Goal: Task Accomplishment & Management: Complete application form

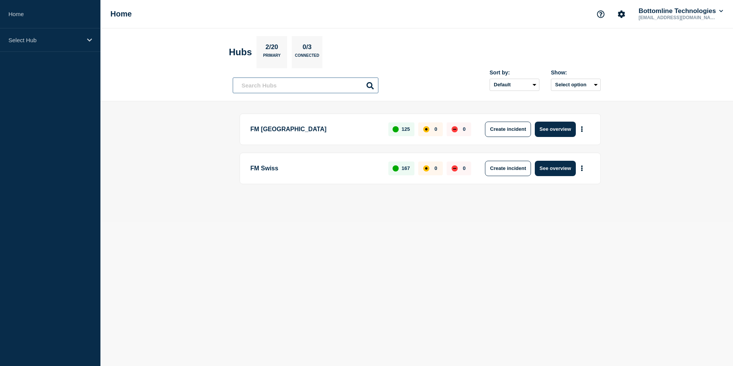
click at [282, 82] on input "text" at bounding box center [306, 85] width 146 height 16
click at [26, 46] on div "Select Hub" at bounding box center [50, 39] width 100 height 23
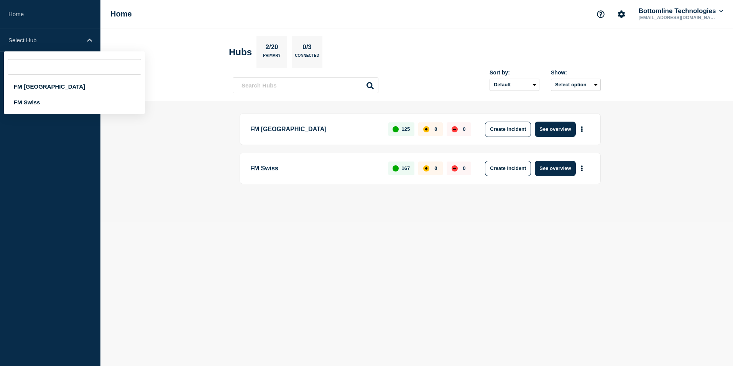
click at [173, 40] on header "Hubs 2/20 Primary 0/3 Connected Sort by: Default Last added Last updated Most a…" at bounding box center [416, 64] width 632 height 73
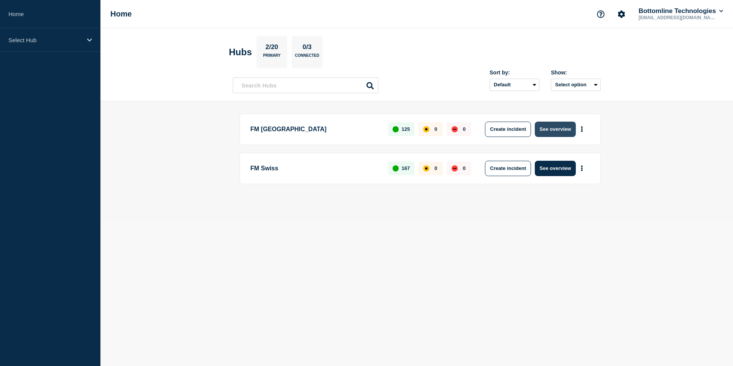
click at [548, 130] on button "See overview" at bounding box center [555, 129] width 41 height 15
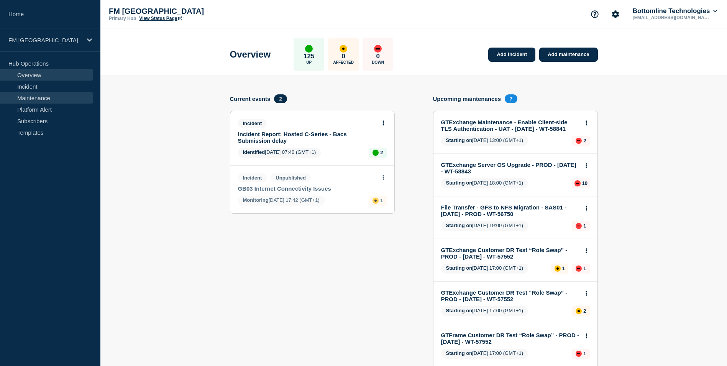
click at [38, 100] on link "Maintenance" at bounding box center [46, 97] width 93 height 11
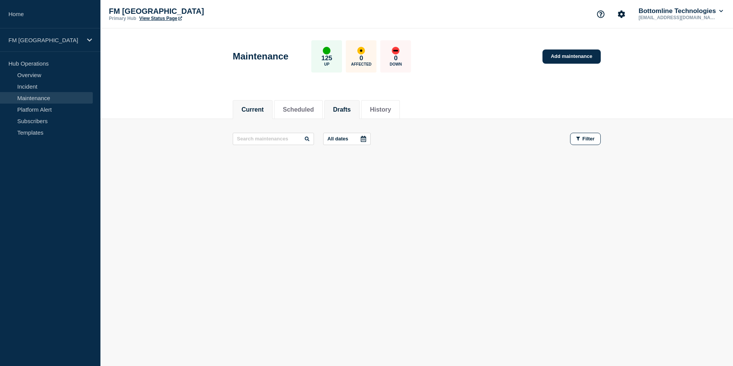
click at [351, 112] on button "Drafts" at bounding box center [342, 109] width 18 height 7
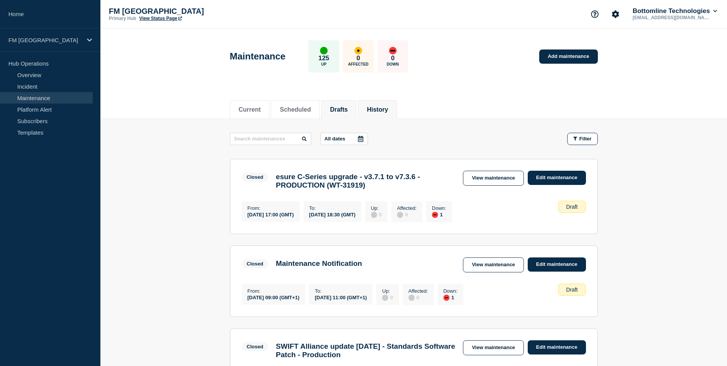
click at [388, 112] on button "History" at bounding box center [377, 109] width 21 height 7
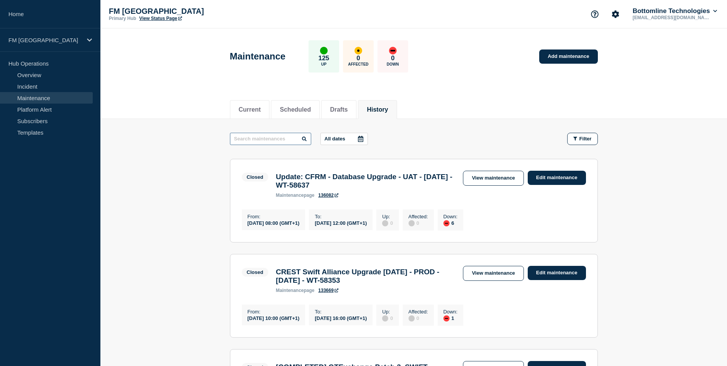
click at [259, 138] on input "text" at bounding box center [270, 139] width 81 height 12
type input "crest"
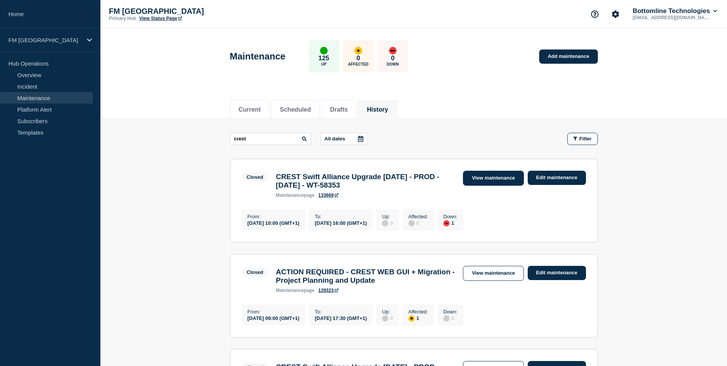
click at [509, 181] on link "View maintenance" at bounding box center [493, 178] width 61 height 15
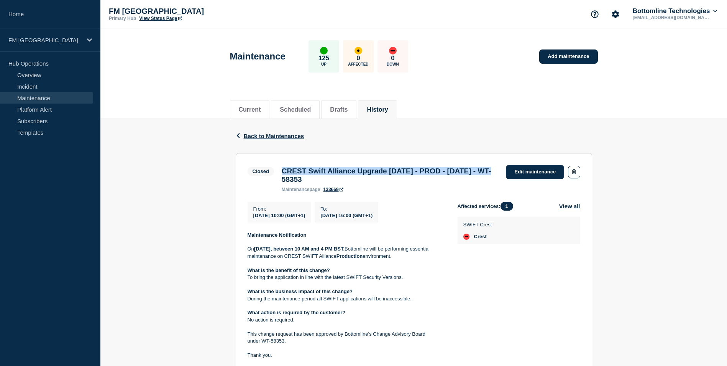
drag, startPoint x: 332, startPoint y: 181, endPoint x: 281, endPoint y: 167, distance: 52.8
click at [281, 167] on div "CREST Swift Alliance Upgrade 7.7.70 - PROD - 06/SEP/2025 - WT-58353 maintenance…" at bounding box center [390, 179] width 225 height 25
drag, startPoint x: 281, startPoint y: 167, endPoint x: 292, endPoint y: 174, distance: 13.3
copy h3 "CREST Swift Alliance Upgrade 7.7.70 - PROD - 06/SEP/2025"
click at [234, 208] on div "Back Back to Maintenances Closed CREST Swift Alliance Upgrade 7.7.70 - PROD - 0…" at bounding box center [414, 309] width 368 height 380
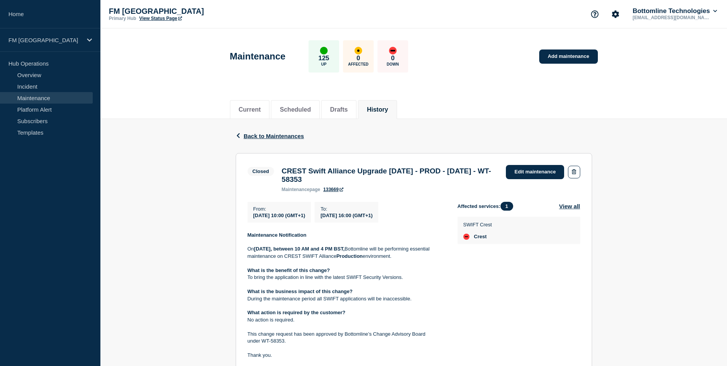
click at [248, 240] on section "Closed CREST Swift Alliance Upgrade 7.7.70 - PROD - 06/SEP/2025 - WT-58353 main…" at bounding box center [414, 272] width 356 height 239
click at [251, 253] on p "On Saturday, 6th September, between 10 AM and 4 PM BST, Bottomline will be perf…" at bounding box center [347, 252] width 198 height 14
drag, startPoint x: 248, startPoint y: 253, endPoint x: 263, endPoint y: 253, distance: 14.9
click at [263, 253] on p "On Saturday, 6th September, between 10 AM and 4 PM BST, Bottomline will be perf…" at bounding box center [347, 252] width 198 height 14
click at [264, 251] on strong "Saturday, 6th September, between 10 AM and 4 PM BST," at bounding box center [299, 249] width 90 height 6
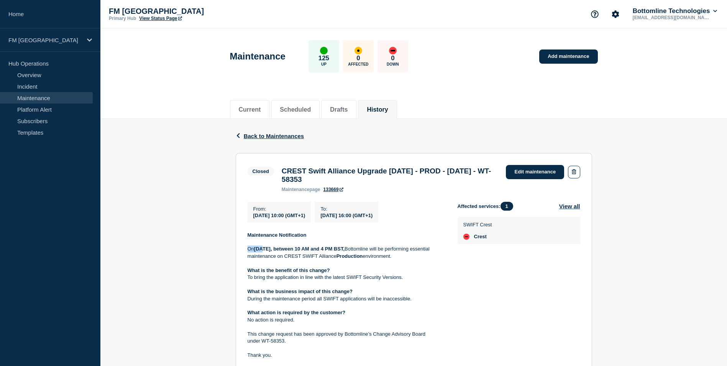
click at [252, 255] on p "On Saturday, 6th September, between 10 AM and 4 PM BST, Bottomline will be perf…" at bounding box center [347, 252] width 198 height 14
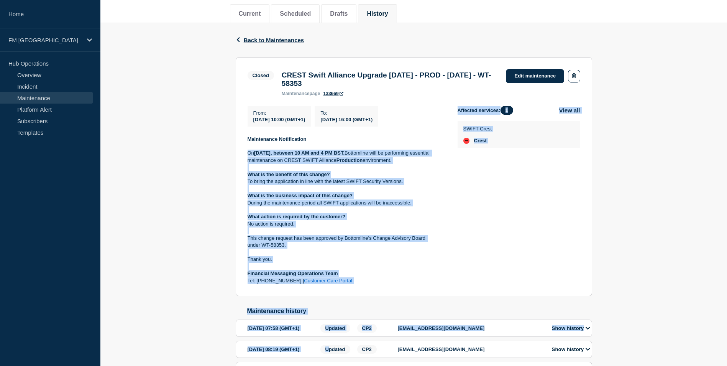
scroll to position [138, 0]
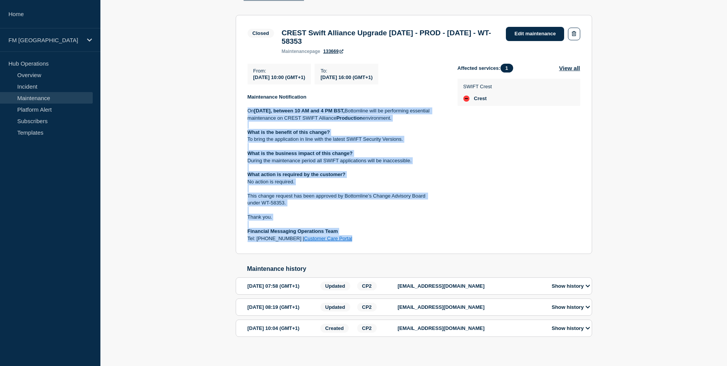
drag, startPoint x: 249, startPoint y: 253, endPoint x: 351, endPoint y: 246, distance: 101.9
click at [351, 242] on div "Maintenance Notification On Saturday, 6th September, between 10 AM and 4 PM BST…" at bounding box center [347, 168] width 198 height 149
copy div "On Saturday, 6th September, between 10 AM and 4 PM BST, Bottomline will be perf…"
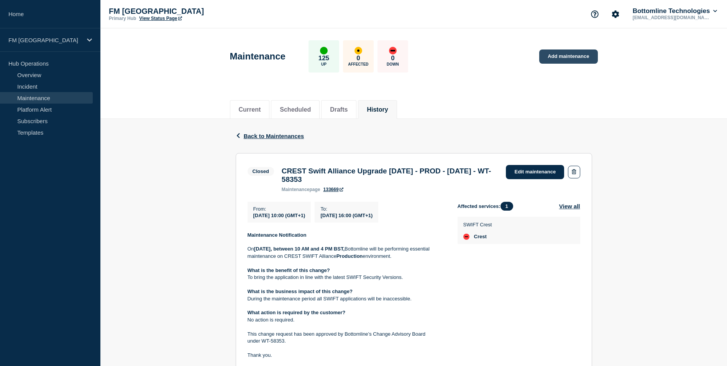
click at [581, 56] on link "Add maintenance" at bounding box center [568, 56] width 58 height 14
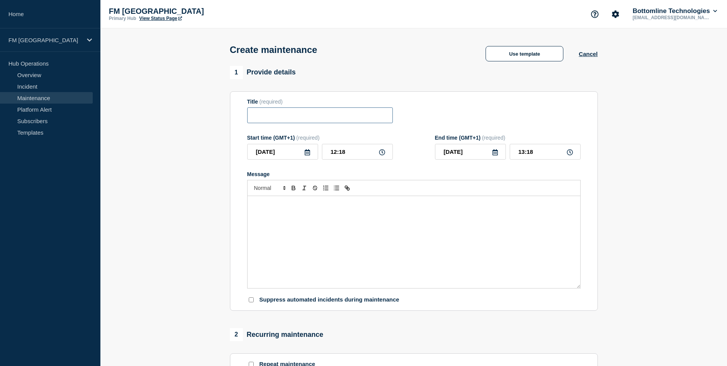
click at [313, 115] on input "Title" at bounding box center [320, 115] width 146 height 16
paste input "CREST Swift Alliance Upgrade [DATE] - PROD - [DATE]"
drag, startPoint x: 349, startPoint y: 114, endPoint x: 354, endPoint y: 116, distance: 5.1
click at [354, 116] on input "CREST Swift Alliance Upgrade [DATE] - PROD - [DATE]" at bounding box center [320, 115] width 146 height 16
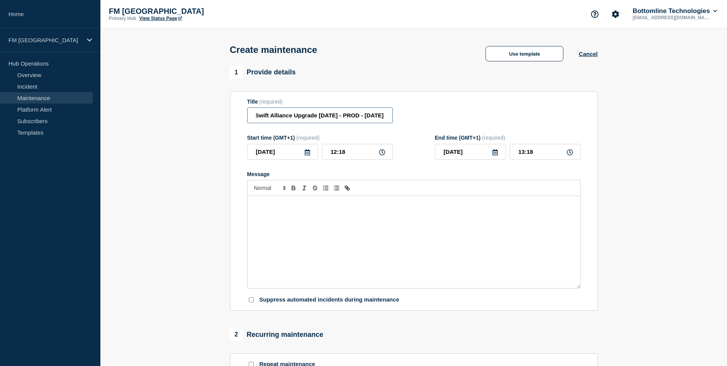
drag, startPoint x: 373, startPoint y: 116, endPoint x: 388, endPoint y: 116, distance: 14.2
click at [388, 116] on input "CREST Swift Alliance Upgrade [DATE] - PROD - [DATE]" at bounding box center [320, 115] width 146 height 16
click at [376, 119] on input "CREST Swift Alliance Upgrade 7.7.70 - PROD - 17/SEP/2025" at bounding box center [320, 115] width 146 height 16
click at [382, 117] on input "CREST Swift Alliance Upgrade 7.7.70 - PROD - 17/SEP/2025" at bounding box center [320, 115] width 146 height 16
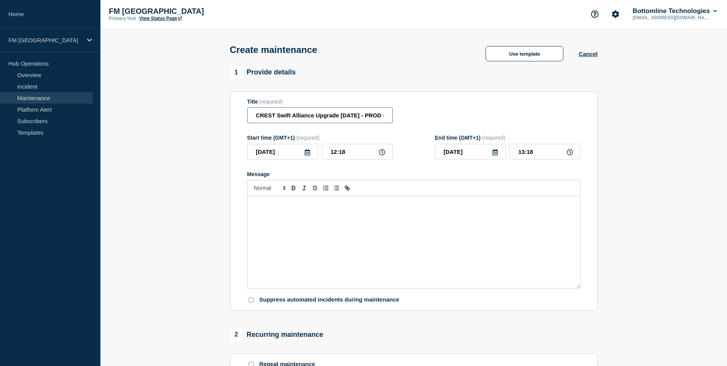
click at [382, 116] on input "CREST Swift Alliance Upgrade 7.7.70 - PROD - 17/SEP/2025 - WT" at bounding box center [320, 115] width 146 height 16
drag, startPoint x: 382, startPoint y: 117, endPoint x: 389, endPoint y: 119, distance: 7.6
click at [389, 119] on input "CREST Swift Alliance Upgrade 7.7.70 - PROD - 17/SEP/2025 - WT" at bounding box center [320, 115] width 146 height 16
click at [383, 117] on input "CREST Swift Alliance Upgrade 7.7.70 - PROD - 17/SEP/2025 - WT" at bounding box center [320, 115] width 146 height 16
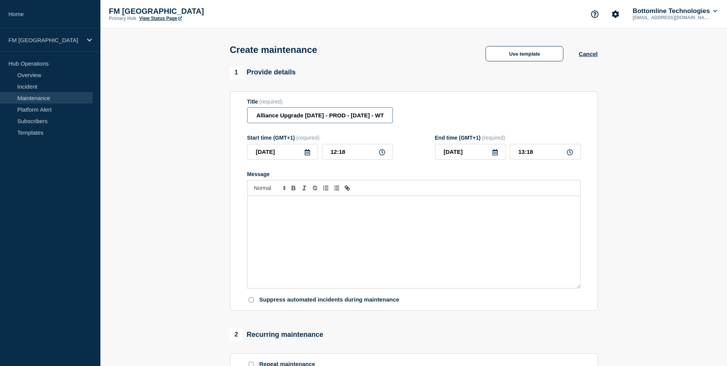
paste input "58977"
click at [368, 117] on input "CREST Swift Alliance Upgrade 7.7.70 - PROD - 17/SEP/2025 - WT58977" at bounding box center [320, 115] width 146 height 16
type input "CREST Swift Alliance Upgrade 7.7.70 - PROD - 17/SEP/2025 - WT- 58977"
click at [310, 158] on input "2025-09-10" at bounding box center [282, 152] width 71 height 16
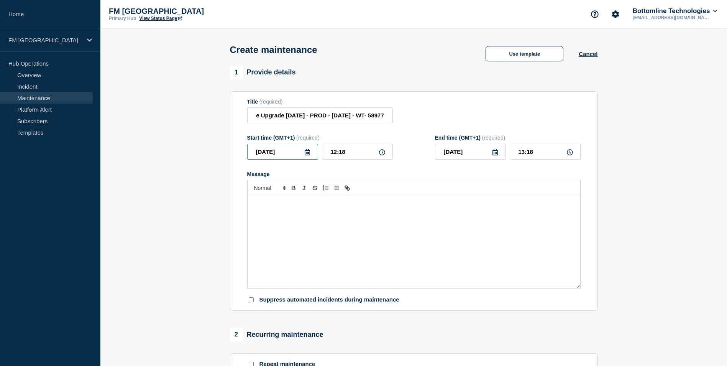
scroll to position [0, 0]
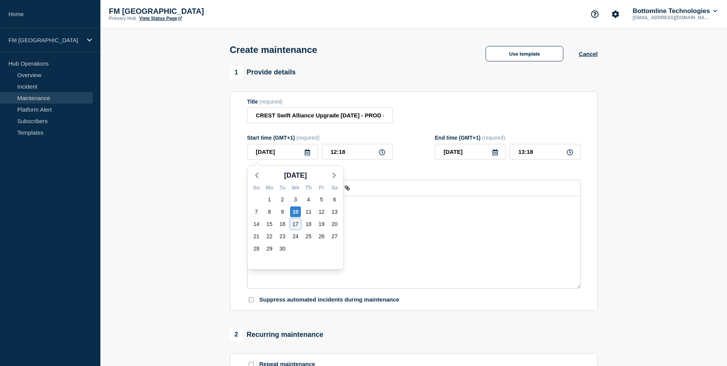
click at [294, 223] on div "17" at bounding box center [295, 223] width 11 height 11
type input "2025-09-17"
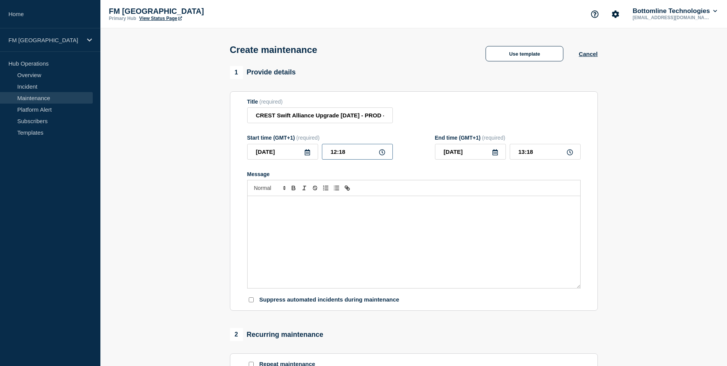
click at [385, 151] on input "12:18" at bounding box center [357, 152] width 71 height 16
drag, startPoint x: 354, startPoint y: 153, endPoint x: 307, endPoint y: 153, distance: 46.8
click at [307, 153] on div "2025-09-17 12:18" at bounding box center [320, 152] width 146 height 16
type input "09:30"
drag, startPoint x: 544, startPoint y: 152, endPoint x: 499, endPoint y: 147, distance: 45.1
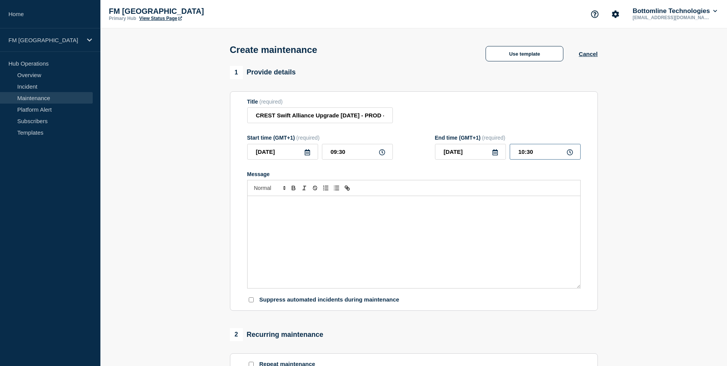
click at [503, 152] on div "2025-09-17 10:30" at bounding box center [508, 152] width 146 height 16
type input "14:30"
click at [379, 244] on div "Message" at bounding box center [414, 242] width 333 height 92
click at [391, 229] on div "Message" at bounding box center [414, 242] width 333 height 92
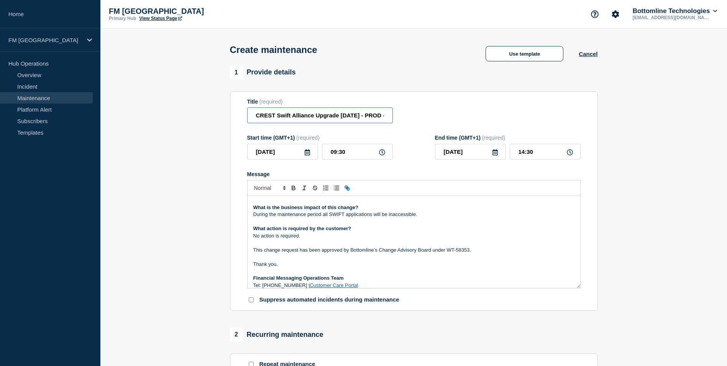
drag, startPoint x: 363, startPoint y: 116, endPoint x: 376, endPoint y: 115, distance: 13.1
click at [376, 115] on input "CREST Swift Alliance Upgrade 7.7.70 - PROD - 17/SEP/2025 - WT- 58977" at bounding box center [320, 115] width 146 height 16
drag, startPoint x: 291, startPoint y: 119, endPoint x: 241, endPoint y: 115, distance: 50.0
click at [241, 115] on section "Title (required) CREST Swift Alliance Upgrade 7.7.70 - UAT - 17/SEP/2025 - WT- …" at bounding box center [414, 201] width 368 height 220
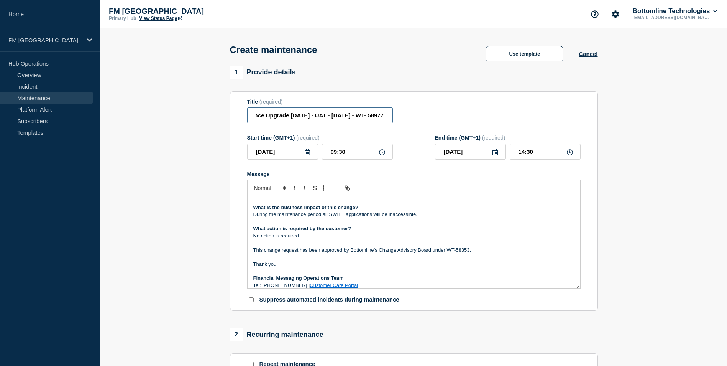
drag, startPoint x: 370, startPoint y: 116, endPoint x: 390, endPoint y: 116, distance: 19.9
click at [390, 116] on input "CREST Swift Alliance Upgrade 7.7.70 - UAT - 17/SEP/2025 - WT- 58977" at bounding box center [320, 115] width 146 height 16
click at [290, 115] on input "CREST Swift Alliance Upgrade 7.7.70 - UAT - 17/SEP/2025 - WT- 58977" at bounding box center [320, 115] width 146 height 16
click at [294, 117] on input "CREST Swift Alliance Upgrade 7.7.70 - UAT - 17/SEP/2025 - WT- 58977" at bounding box center [320, 115] width 146 height 16
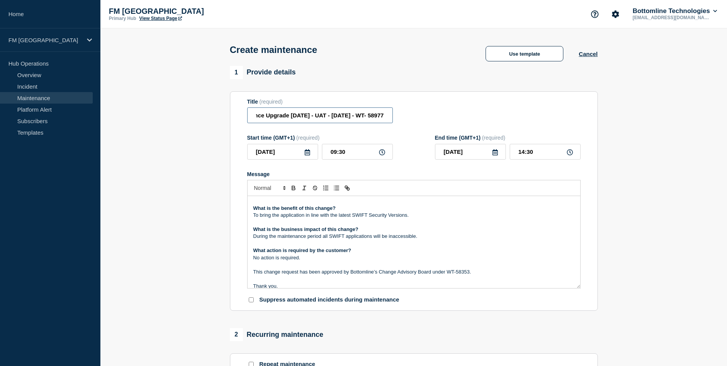
scroll to position [0, 0]
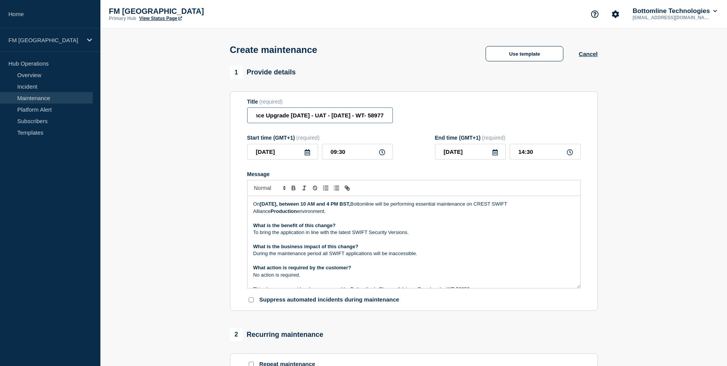
type input "CREST Swift Alliance Upgrade 7.7.71 - UAT - 17/SEP/2025 - WT- 58977"
drag, startPoint x: 285, startPoint y: 203, endPoint x: 289, endPoint y: 204, distance: 4.0
click at [289, 204] on strong "Saturday, 6th September, between 10 AM and 4 PM BST," at bounding box center [305, 204] width 90 height 6
click at [288, 205] on strong "Saturday, 6th September, between 10 AM and 4 PM BST," at bounding box center [305, 204] width 90 height 6
click at [287, 205] on strong "Saturday, 6th September, between 10 AM and 4 PM BST," at bounding box center [305, 204] width 90 height 6
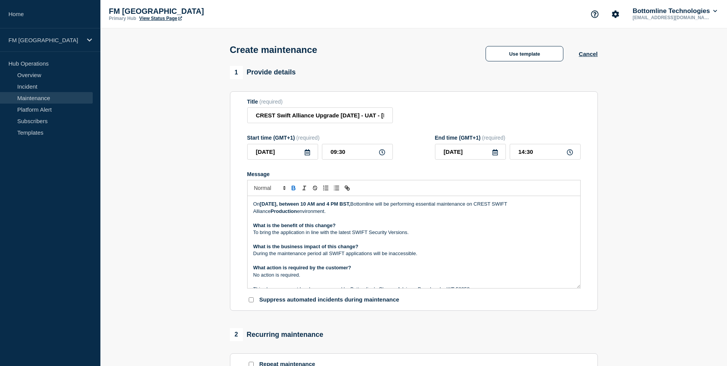
drag, startPoint x: 347, startPoint y: 205, endPoint x: 352, endPoint y: 205, distance: 4.2
click at [350, 205] on strong "Saturday, 17th September, between 10 AM and 4 PM BST," at bounding box center [305, 204] width 90 height 6
click at [358, 205] on strong "Saturday, 17th September, between 09:30 AM and 4 PM BST," at bounding box center [309, 204] width 98 height 6
drag, startPoint x: 288, startPoint y: 211, endPoint x: 315, endPoint y: 212, distance: 26.9
click at [315, 212] on p "On Saturday, 17th September, between 09:30 AM and 02:30 PM BST, Bottomline will…" at bounding box center [413, 207] width 321 height 14
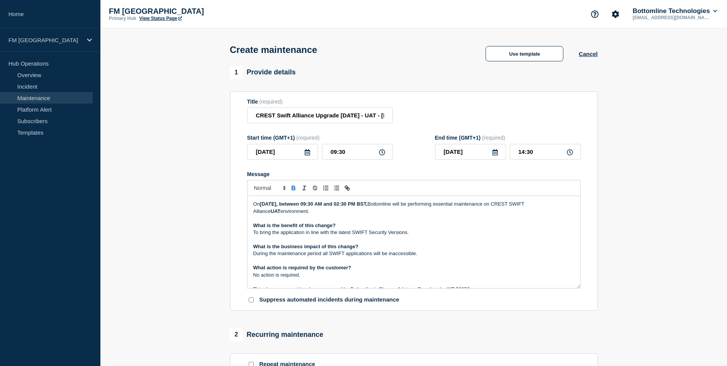
click at [440, 171] on form "Title (required) CREST Swift Alliance Upgrade 7.7.71 - UAT - 17/SEP/2025 - WT- …" at bounding box center [413, 201] width 333 height 205
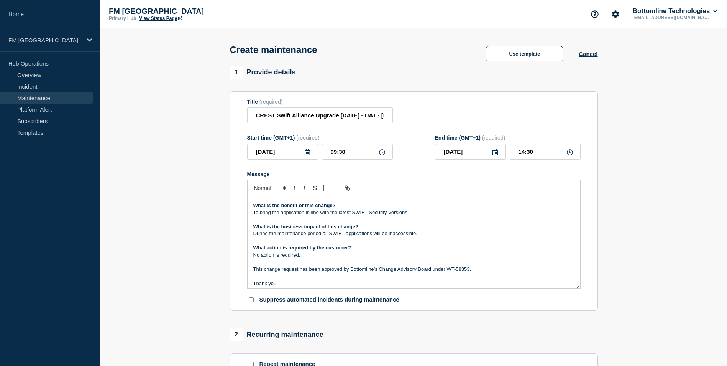
scroll to position [38, 0]
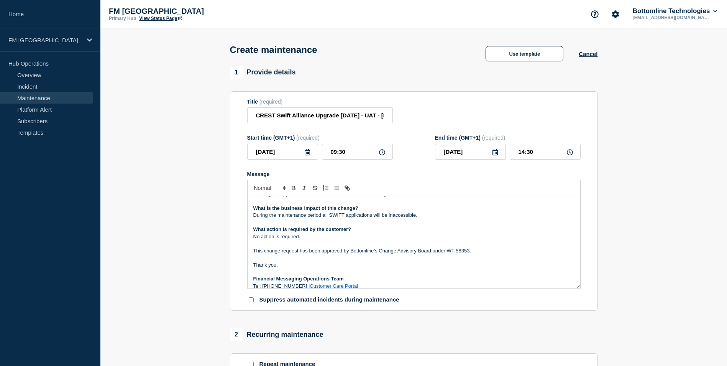
click at [465, 261] on p "Message" at bounding box center [413, 257] width 321 height 7
drag, startPoint x: 456, startPoint y: 253, endPoint x: 473, endPoint y: 253, distance: 16.9
click at [473, 253] on p "This change request has been approved by Bottomline’s Change Advisory Board und…" at bounding box center [413, 250] width 321 height 7
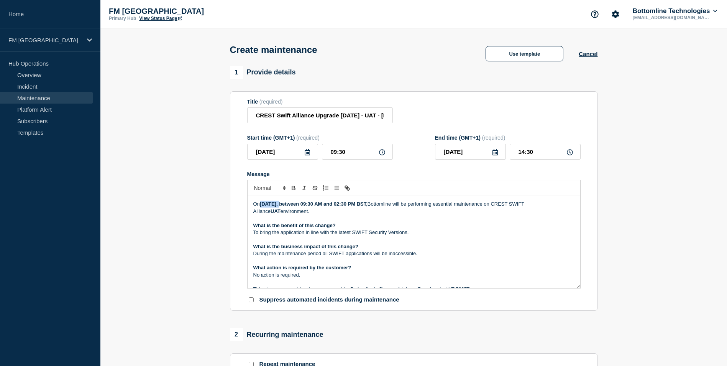
drag, startPoint x: 262, startPoint y: 205, endPoint x: 281, endPoint y: 205, distance: 19.2
click at [281, 205] on strong "Saturday, 17th September, between 09:30 AM and 02:30 PM BST," at bounding box center [314, 204] width 108 height 6
drag, startPoint x: 327, startPoint y: 245, endPoint x: 332, endPoint y: 245, distance: 4.6
click at [330, 245] on strong "What is the business impact of this change?" at bounding box center [305, 246] width 105 height 6
click at [327, 222] on p "Message" at bounding box center [413, 218] width 321 height 7
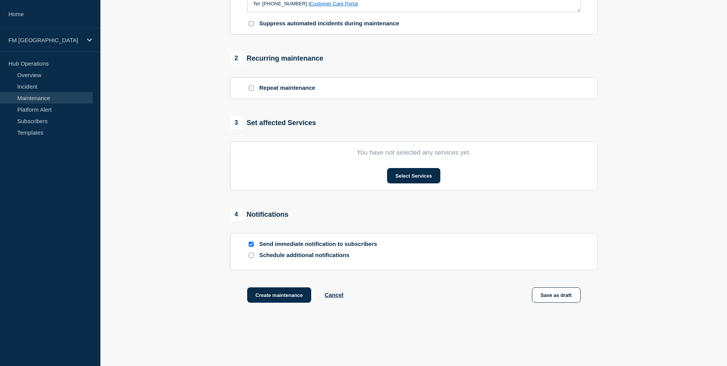
scroll to position [264, 0]
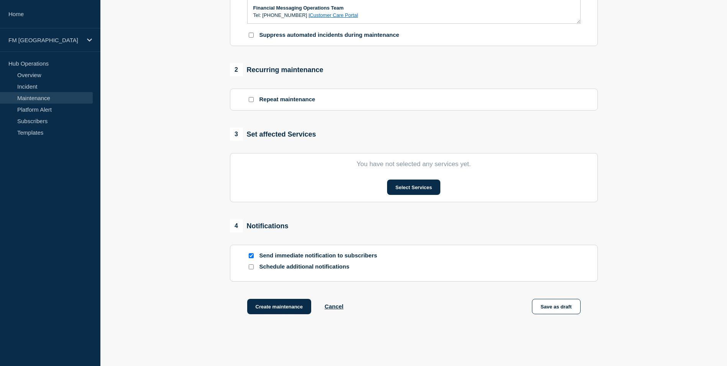
click at [250, 258] on input "Send immediate notification to subscribers" at bounding box center [251, 255] width 5 height 5
checkbox input "false"
click at [196, 241] on section "1 Provide details Title (required) CREST Swift Alliance Upgrade 7.7.71 - UAT - …" at bounding box center [413, 67] width 627 height 532
click at [557, 311] on button "Save as draft" at bounding box center [556, 306] width 49 height 15
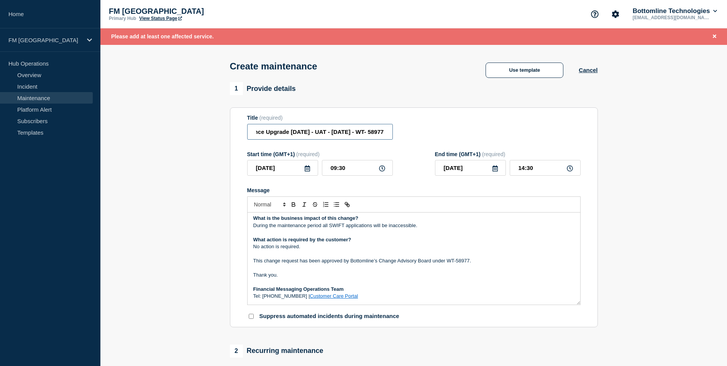
scroll to position [0, 0]
drag, startPoint x: 258, startPoint y: 134, endPoint x: 232, endPoint y: 136, distance: 25.4
click at [232, 136] on section "Title (required) CREST Swift Alliance Upgrade 7.7.71 - UAT - 17/SEP/2025 - WT- …" at bounding box center [414, 217] width 368 height 220
click at [316, 134] on input "CREST Swift Alliance Upgrade 7.7.71 - UAT - 17/SEP/2025 - WT- 58977" at bounding box center [320, 132] width 146 height 16
type input "CREST Swift Alliance Security Upgrade 7.7.71 - UAT - 17/SEP/2025 - WT- 58977"
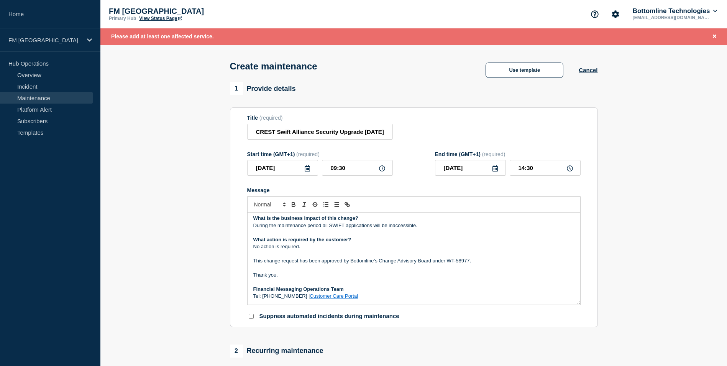
click at [342, 99] on div "1 Provide details Title (required) CREST Swift Alliance Security Upgrade 7.7.71…" at bounding box center [414, 204] width 368 height 245
drag, startPoint x: 370, startPoint y: 135, endPoint x: 383, endPoint y: 135, distance: 13.0
click at [383, 135] on input "CREST Swift Alliance Security Upgrade 7.7.71 - UAT - 17/SEP/2025 - WT- 58977" at bounding box center [320, 132] width 146 height 16
click at [405, 128] on div "Title (required) CREST Swift Alliance Security Upgrade 7.7.71 - UAT - 17/SEP/20…" at bounding box center [413, 127] width 333 height 25
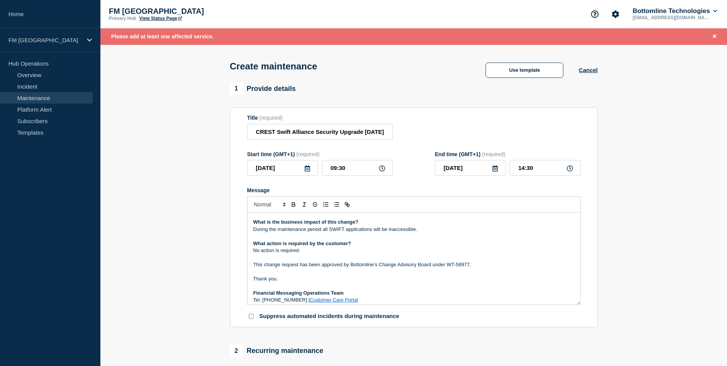
scroll to position [44, 0]
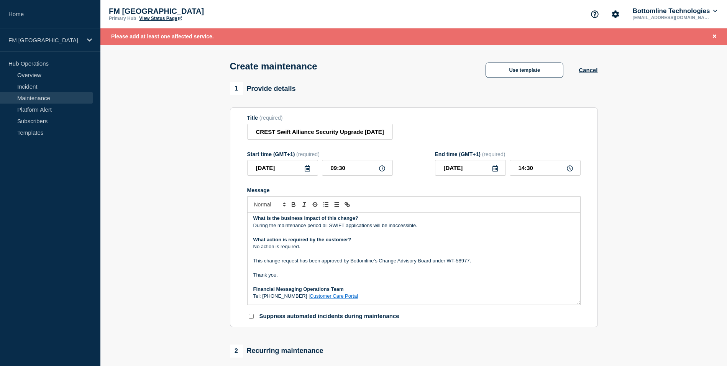
click at [217, 267] on section "1 Provide details Title (required) CREST Swift Alliance Security Upgrade 7.7.71…" at bounding box center [413, 351] width 627 height 539
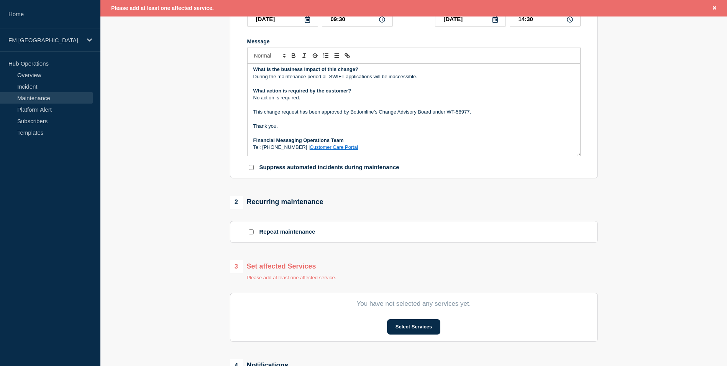
scroll to position [153, 0]
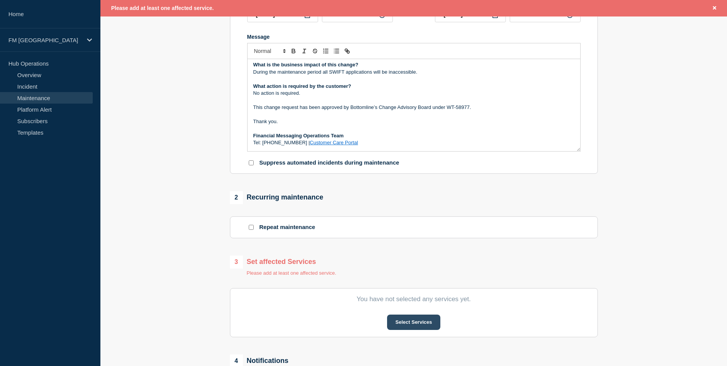
click at [406, 322] on button "Select Services" at bounding box center [413, 321] width 53 height 15
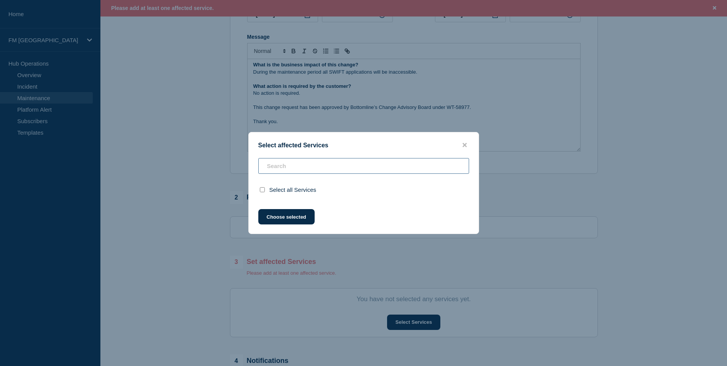
click at [305, 171] on div "Select all Services" at bounding box center [364, 178] width 230 height 41
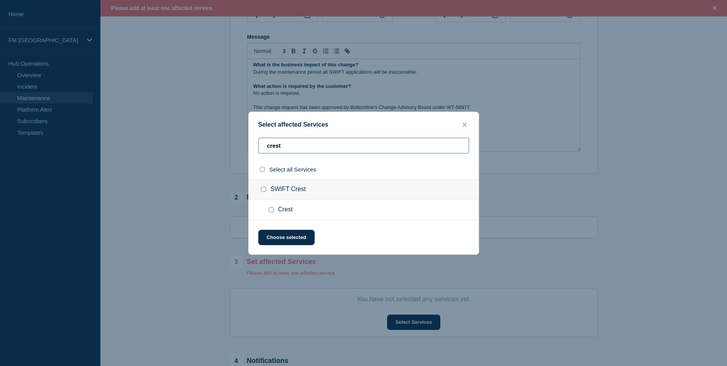
type input "crest"
click at [264, 189] on input "SWIFT Crest checkbox" at bounding box center [263, 189] width 5 height 5
checkbox input "true"
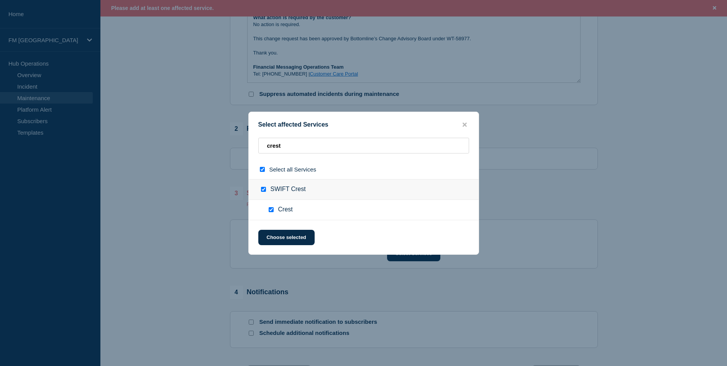
scroll to position [230, 0]
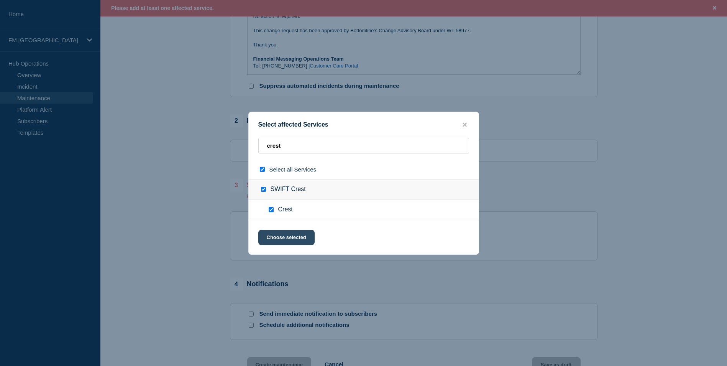
click at [296, 237] on button "Choose selected" at bounding box center [286, 237] width 56 height 15
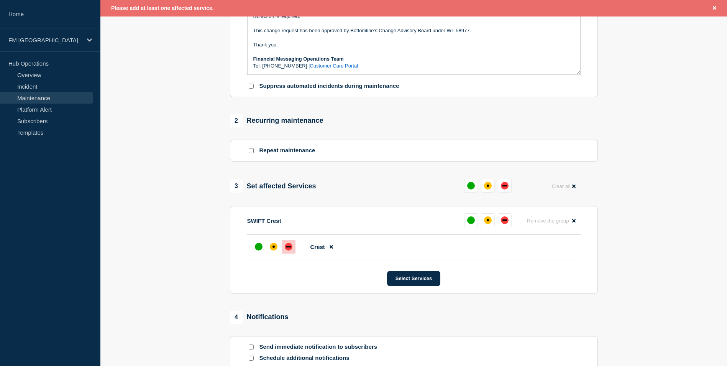
click at [292, 250] on div "down" at bounding box center [289, 247] width 8 height 8
click at [422, 279] on button "Select Services" at bounding box center [413, 278] width 53 height 15
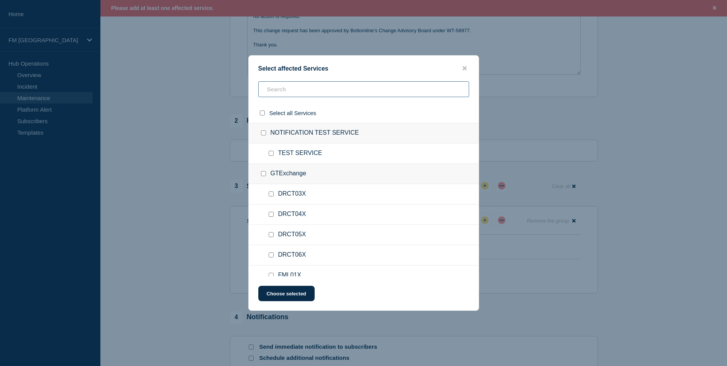
click at [293, 89] on input "text" at bounding box center [363, 89] width 211 height 16
type input "saa"
checkbox input "true"
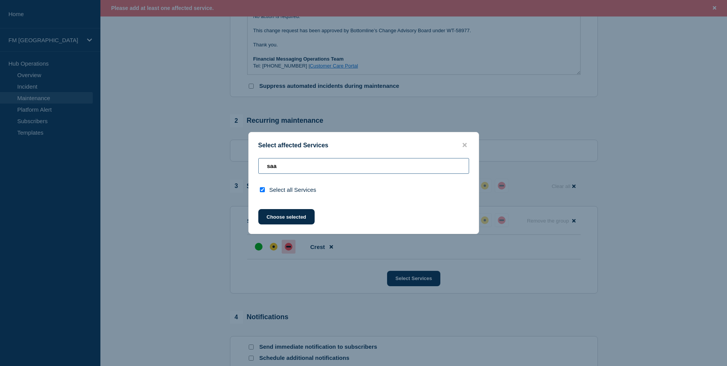
click at [229, 162] on div "Select affected Services saa Select all Services Choose selected" at bounding box center [363, 183] width 727 height 366
type input "s"
checkbox input "false"
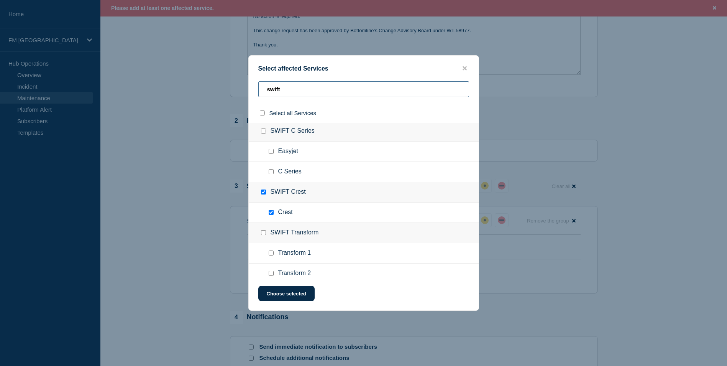
scroll to position [345, 0]
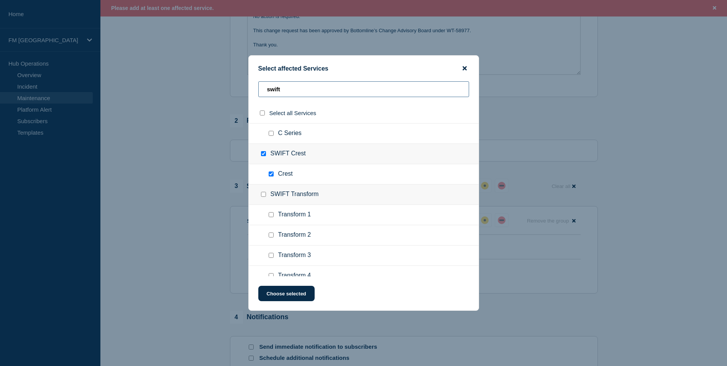
type input "swift"
click at [463, 66] on icon "close button" at bounding box center [465, 68] width 4 height 6
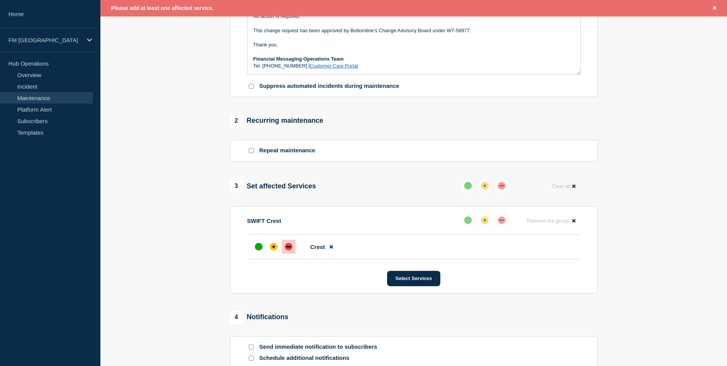
click at [213, 242] on section "1 Provide details Title (required) CREST Swift Alliance Security Upgrade 7.7.71…" at bounding box center [413, 138] width 627 height 572
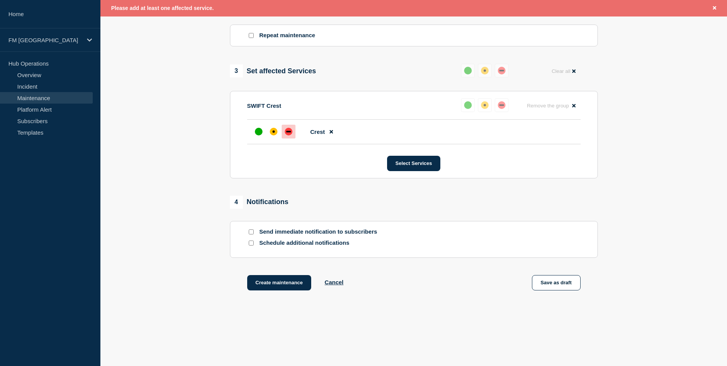
click at [253, 233] on input "Send immediate notification to subscribers" at bounding box center [251, 231] width 5 height 5
click at [251, 233] on input "Send immediate notification to subscribers" at bounding box center [251, 231] width 5 height 5
checkbox input "false"
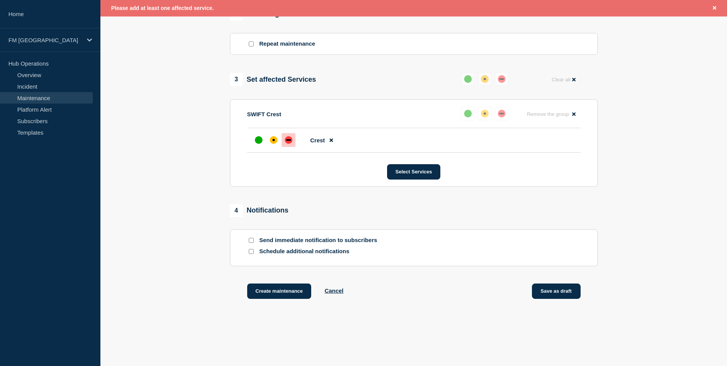
scroll to position [360, 0]
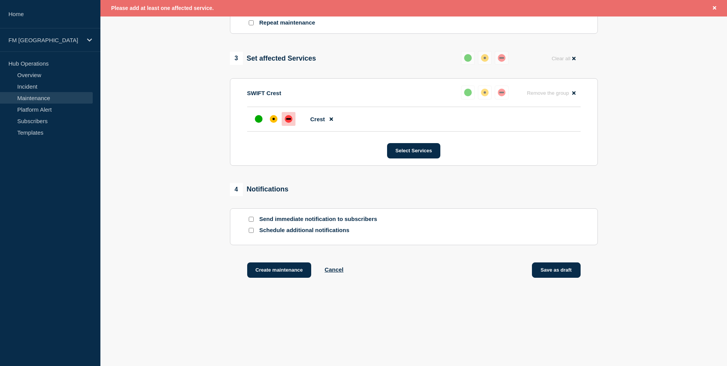
click at [559, 269] on button "Save as draft" at bounding box center [556, 269] width 49 height 15
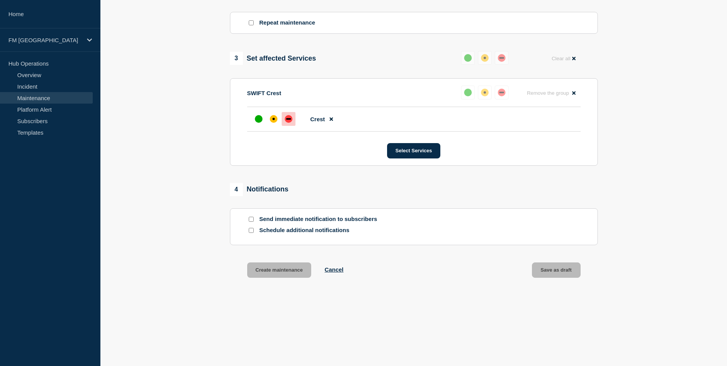
scroll to position [343, 0]
